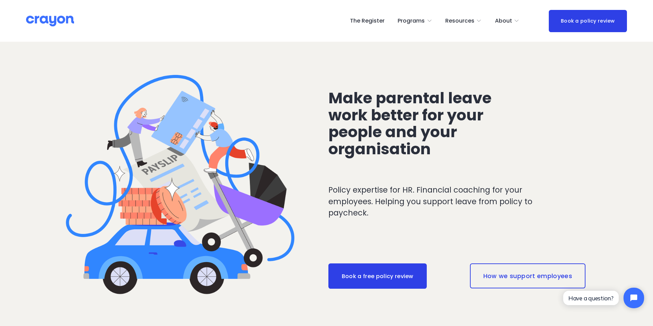
click at [379, 21] on link "The Register" at bounding box center [367, 20] width 35 height 11
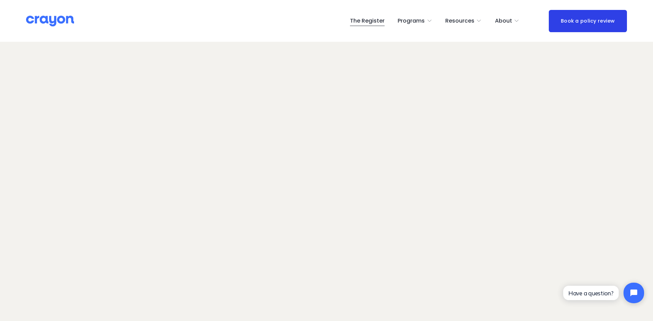
click at [371, 21] on link "The Register" at bounding box center [367, 20] width 35 height 11
